Goal: Task Accomplishment & Management: Use online tool/utility

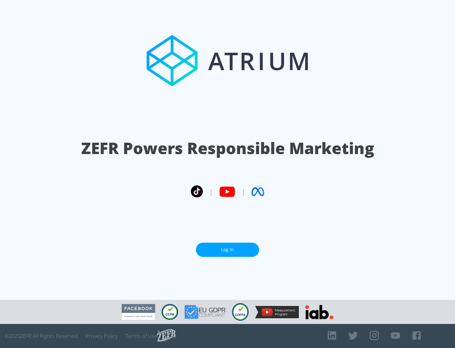
click at [228, 250] on link "Log In" at bounding box center [227, 250] width 63 height 14
